Goal: Task Accomplishment & Management: Manage account settings

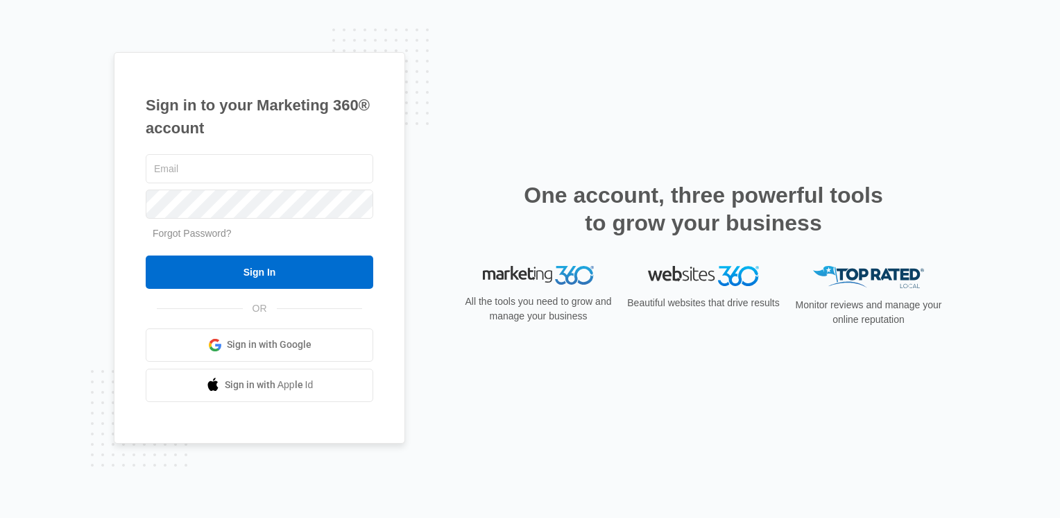
type input "[EMAIL_ADDRESS][DOMAIN_NAME]"
click at [322, 264] on input "Sign In" at bounding box center [260, 271] width 228 height 33
